Goal: Task Accomplishment & Management: Use online tool/utility

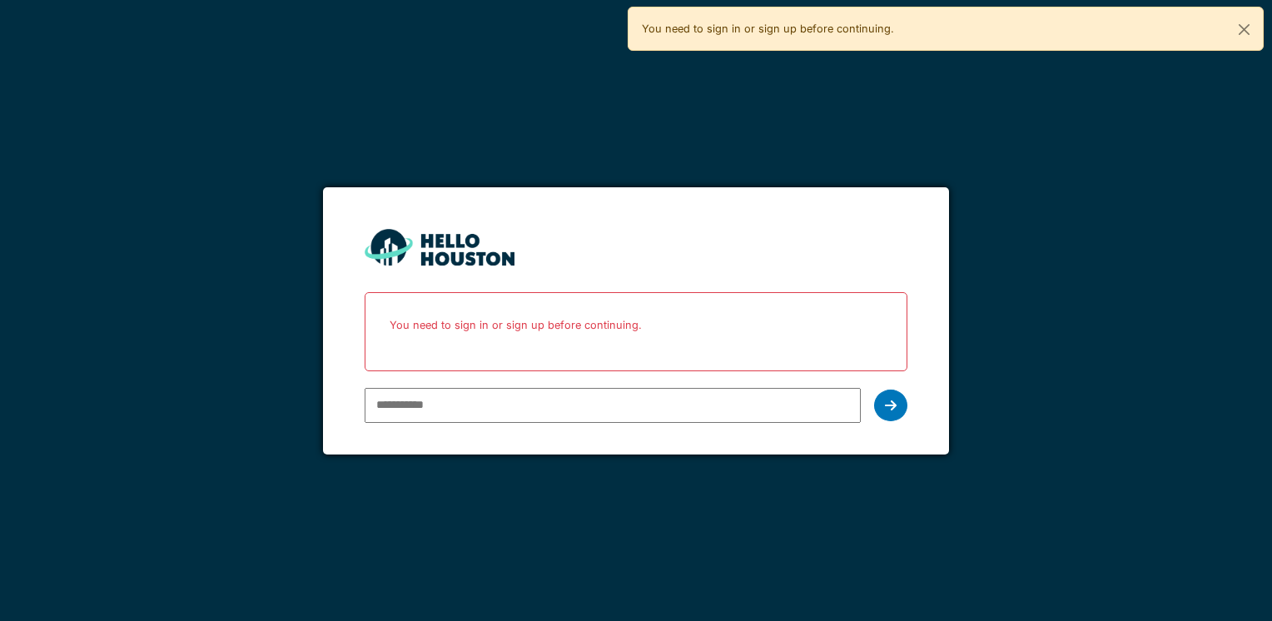
drag, startPoint x: 0, startPoint y: 0, endPoint x: 455, endPoint y: 413, distance: 614.9
click at [455, 413] on input "email" at bounding box center [612, 405] width 495 height 35
type input "**********"
click at [893, 405] on icon at bounding box center [891, 405] width 12 height 13
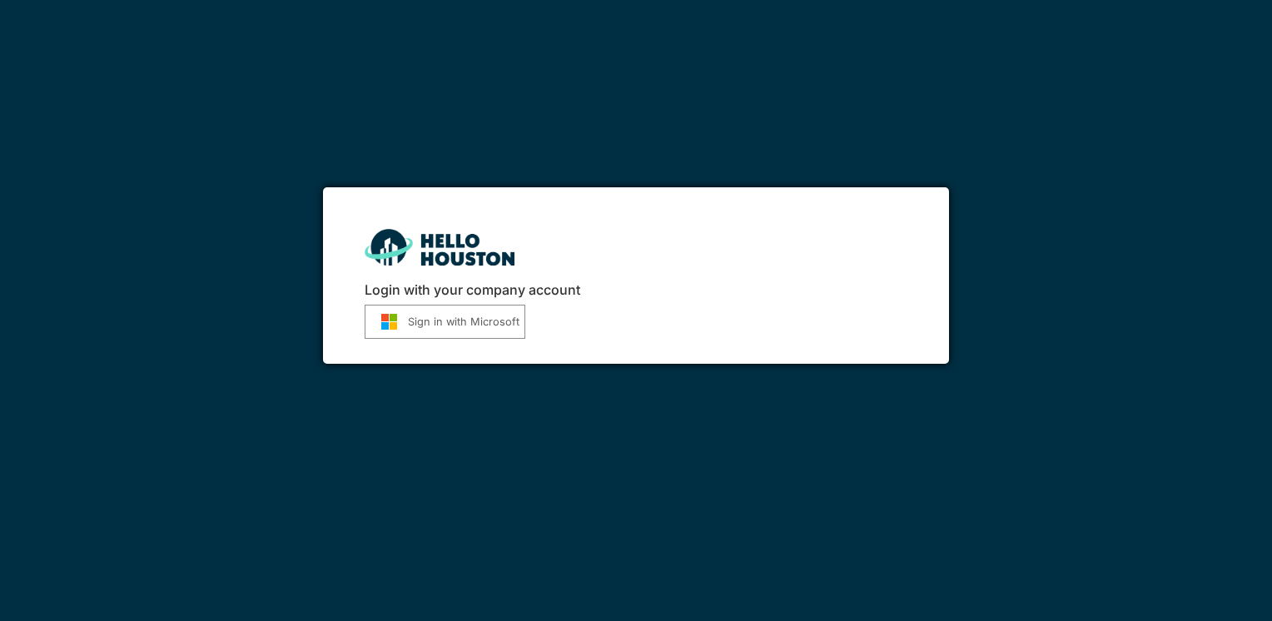
click at [448, 323] on button "Sign in with Microsoft" at bounding box center [445, 322] width 161 height 34
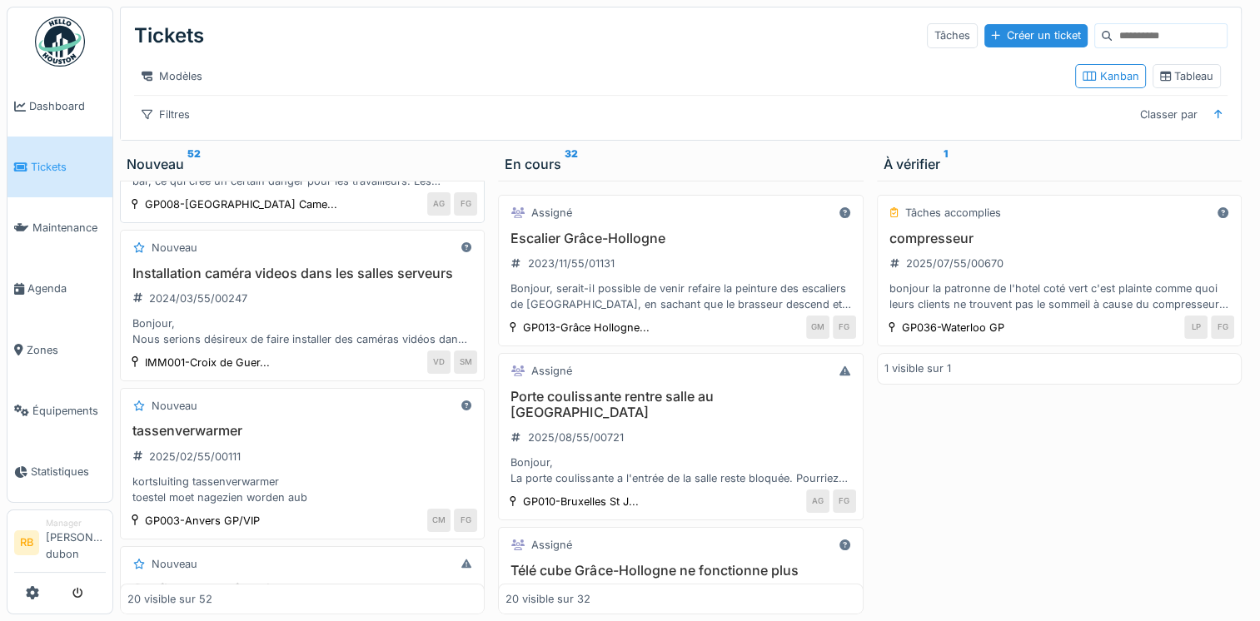
scroll to position [185, 0]
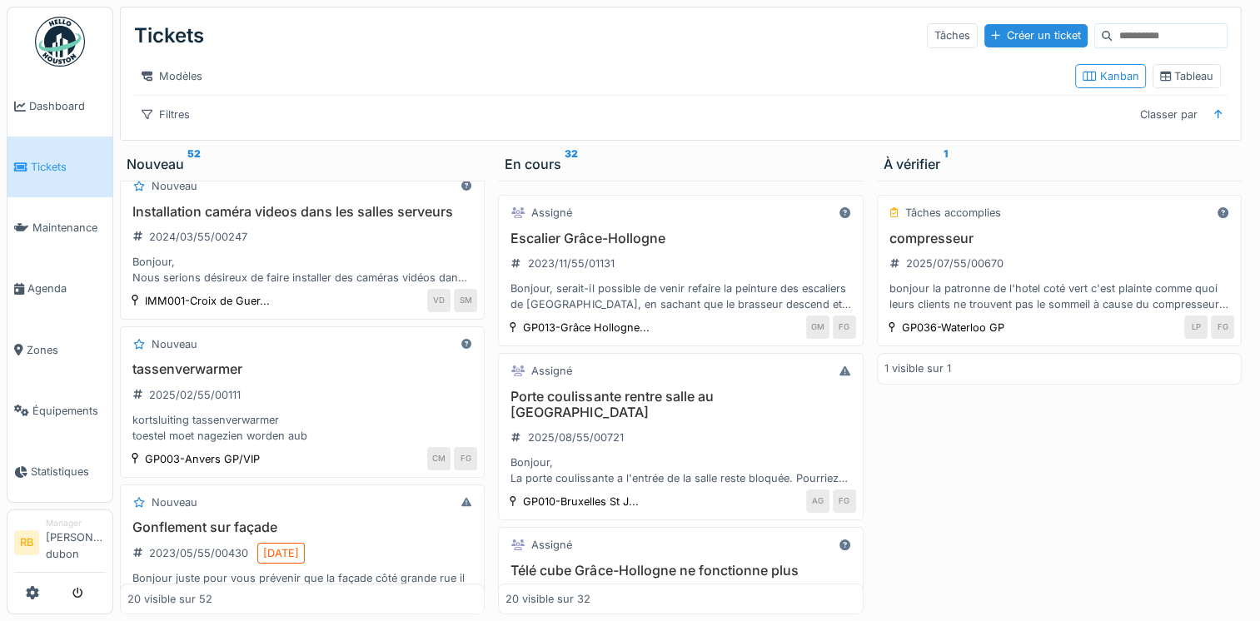
click at [1205, 114] on div "Classer par" at bounding box center [1180, 114] width 96 height 24
click at [1206, 140] on div "Tickets Tâches Créer un ticket Modèles Kanban Tableau Filtres Classer par" at bounding box center [681, 73] width 1120 height 132
click at [1214, 122] on div at bounding box center [1218, 115] width 8 height 16
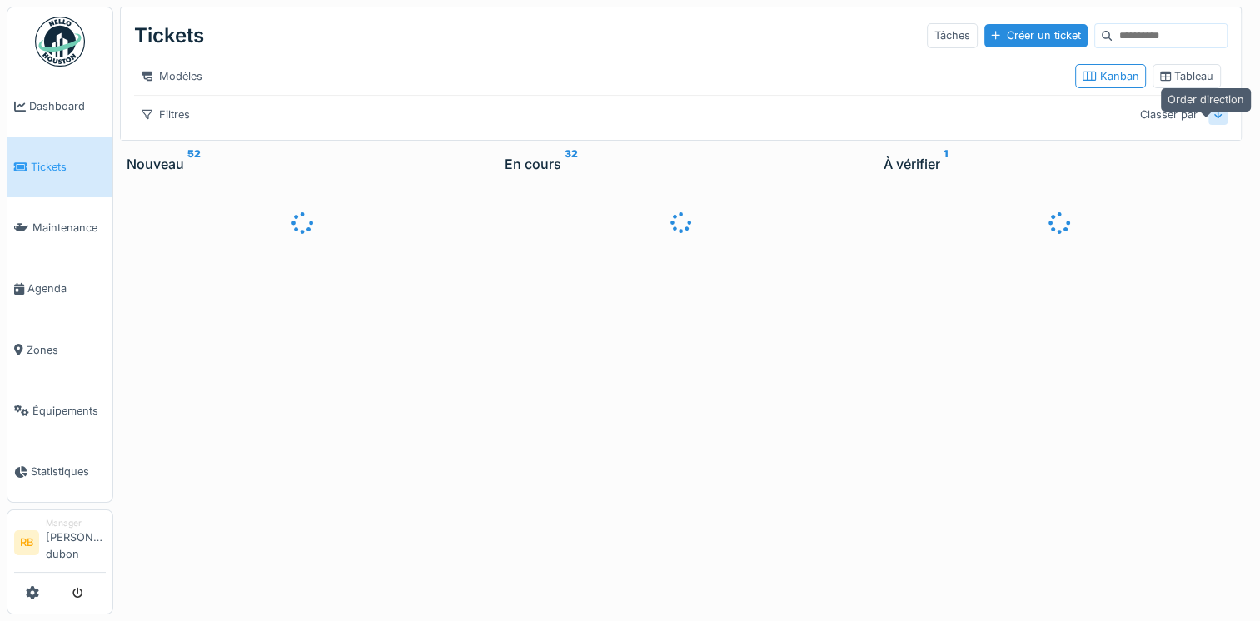
scroll to position [0, 0]
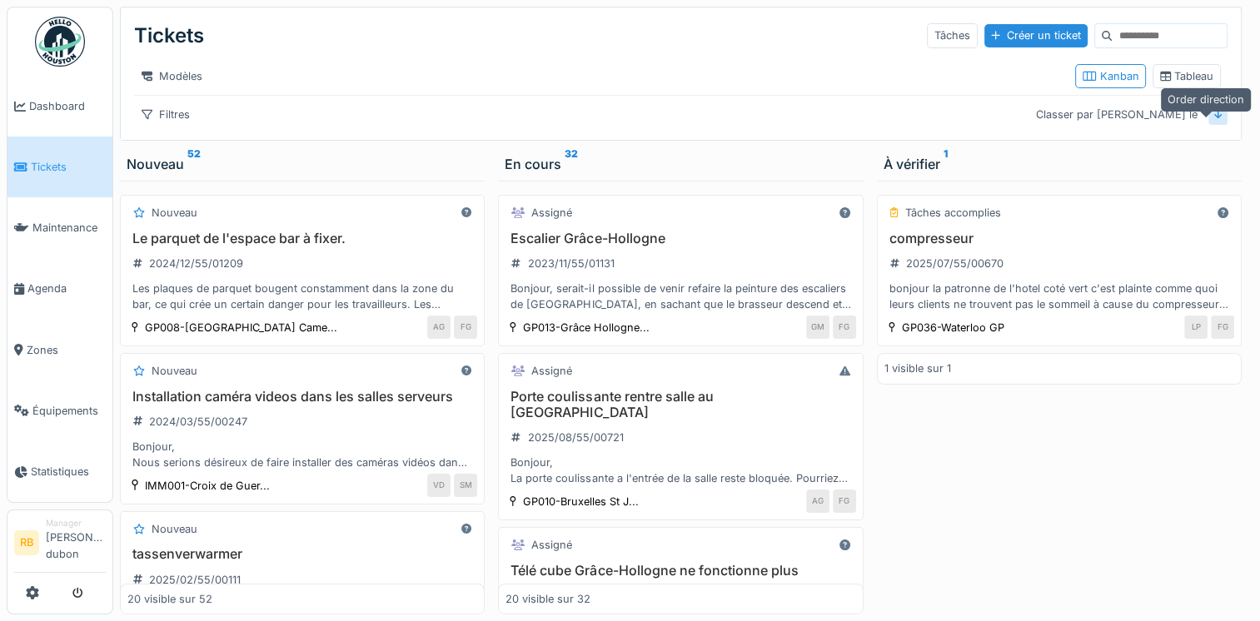
click at [1214, 122] on div at bounding box center [1218, 115] width 8 height 16
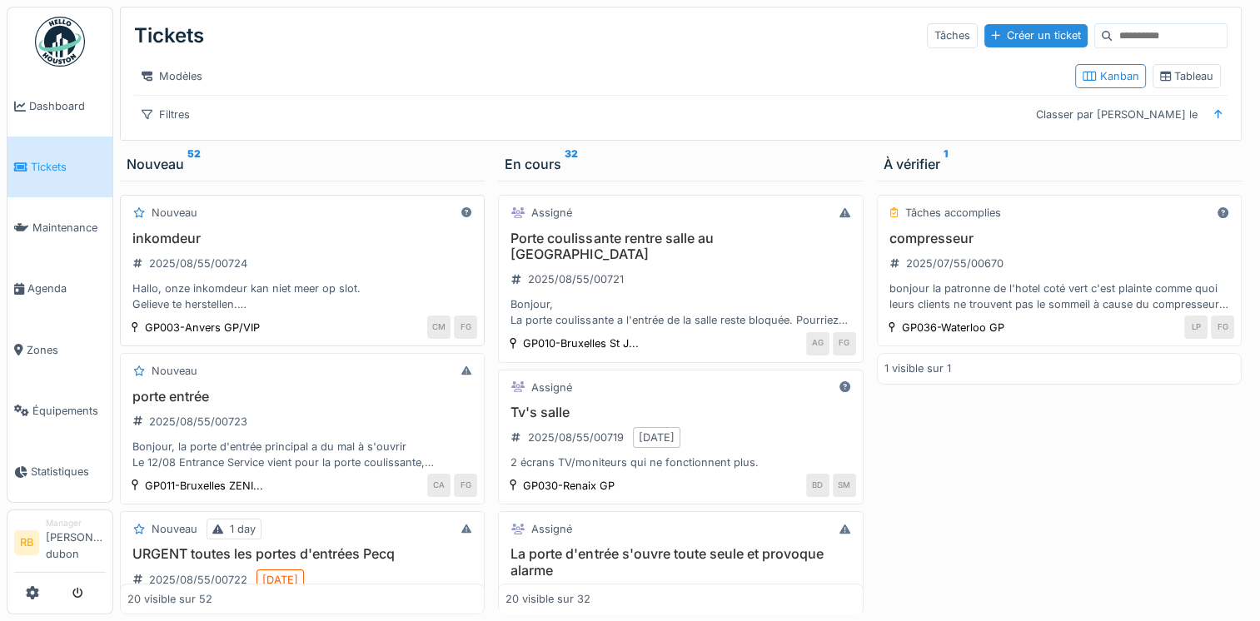
click at [336, 246] on h3 "inkomdeur" at bounding box center [302, 239] width 350 height 16
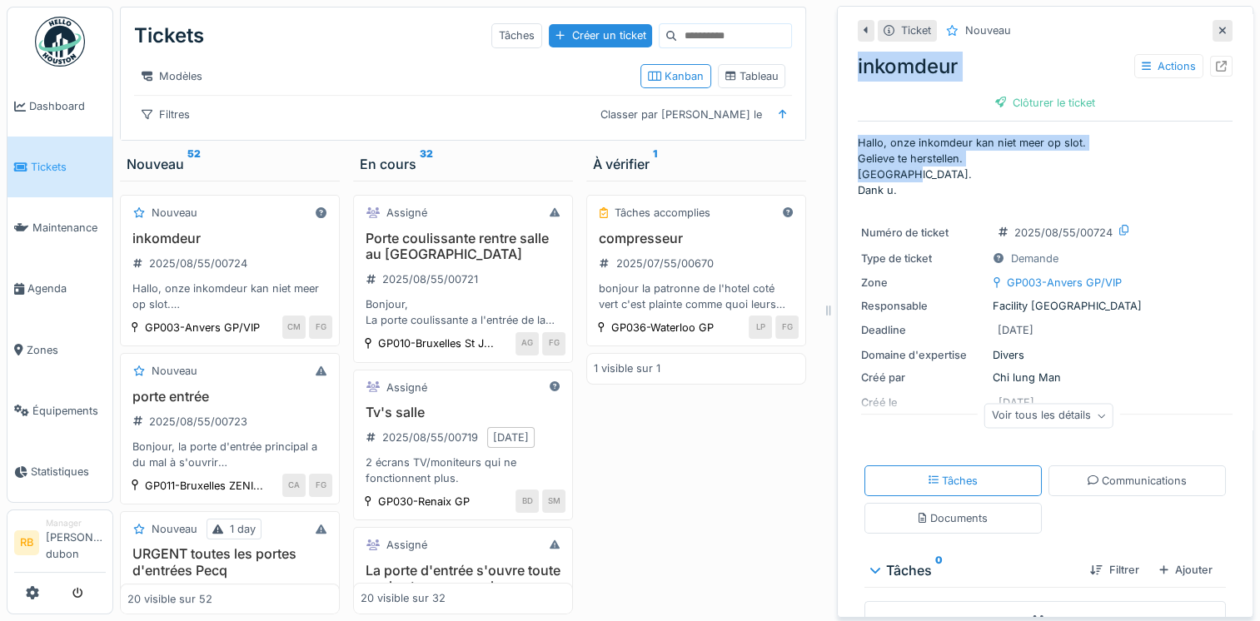
drag, startPoint x: 904, startPoint y: 182, endPoint x: 819, endPoint y: 62, distance: 147.4
click at [819, 62] on div "Tickets Tâches Créer un ticket Modèles Kanban Tableau Filtres Classer par Créé …" at bounding box center [686, 310] width 1147 height 621
copy div "inkomdeur Actions Clôturer le ticket Hallo, onze inkomdeur kan niet meer op slo…"
